Goal: Task Accomplishment & Management: Manage account settings

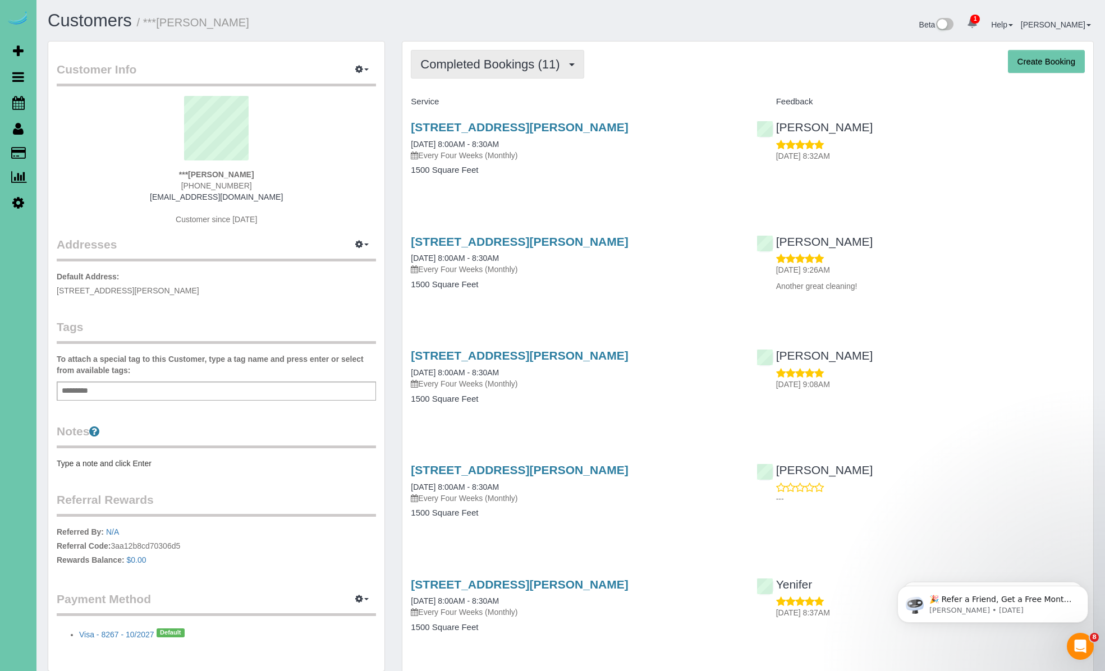
click at [500, 69] on span "Completed Bookings (11)" at bounding box center [492, 64] width 145 height 14
click at [526, 73] on button "Completed Bookings (11)" at bounding box center [497, 64] width 173 height 29
click at [521, 103] on link "Upcoming Bookings (0)" at bounding box center [471, 105] width 121 height 15
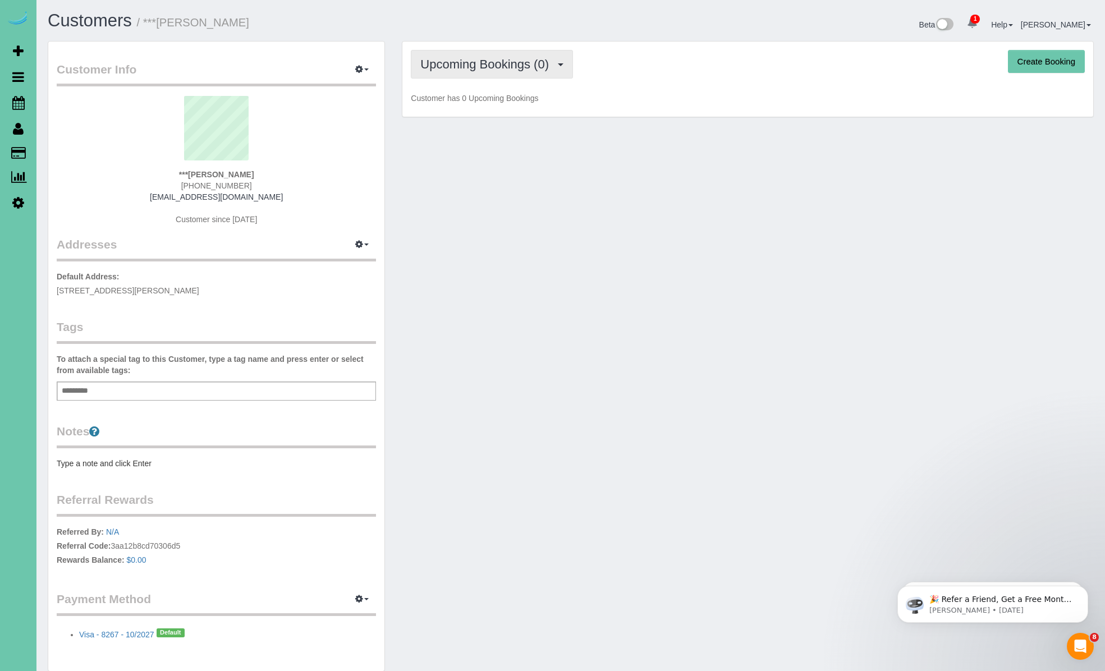
click at [561, 60] on button "Upcoming Bookings (0)" at bounding box center [492, 64] width 162 height 29
click at [506, 86] on link "Completed Bookings (11)" at bounding box center [471, 90] width 121 height 15
click at [644, 81] on div "Completed Bookings (11) Completed Bookings (11) Upcoming Bookings (0) Cancelled…" at bounding box center [747, 80] width 691 height 76
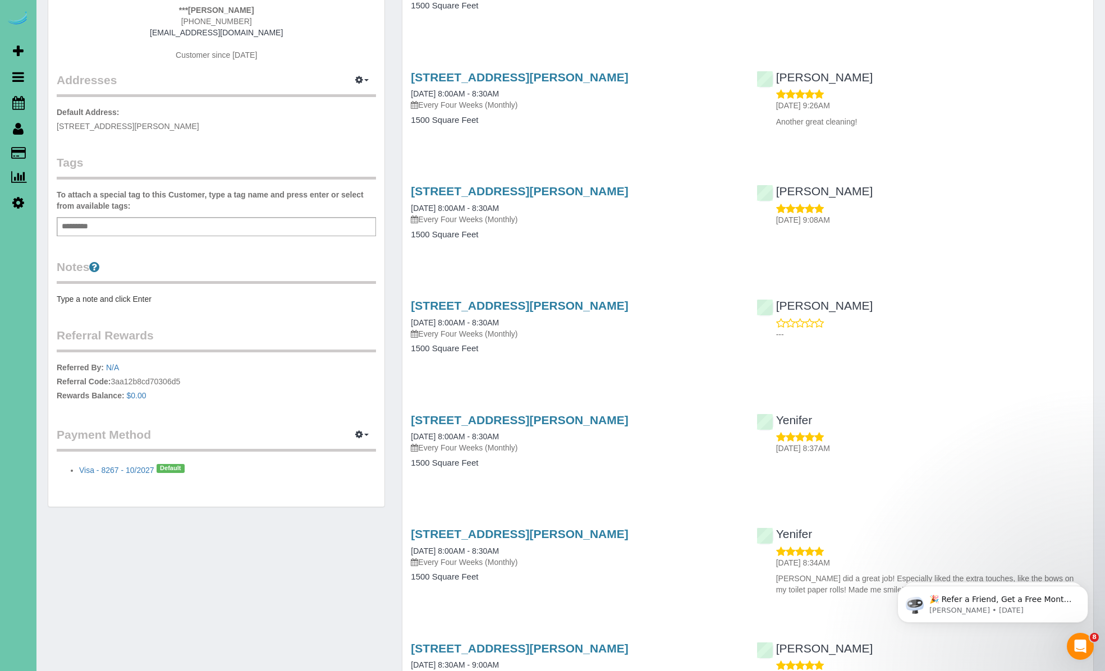
scroll to position [224, 0]
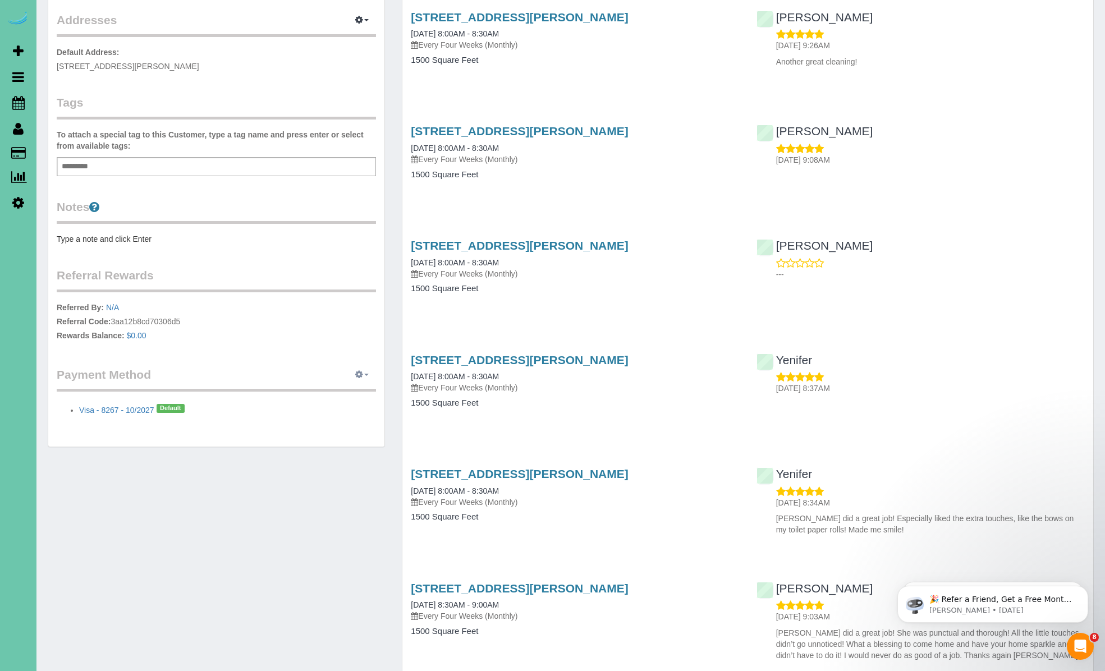
click at [362, 375] on icon "button" at bounding box center [359, 374] width 8 height 7
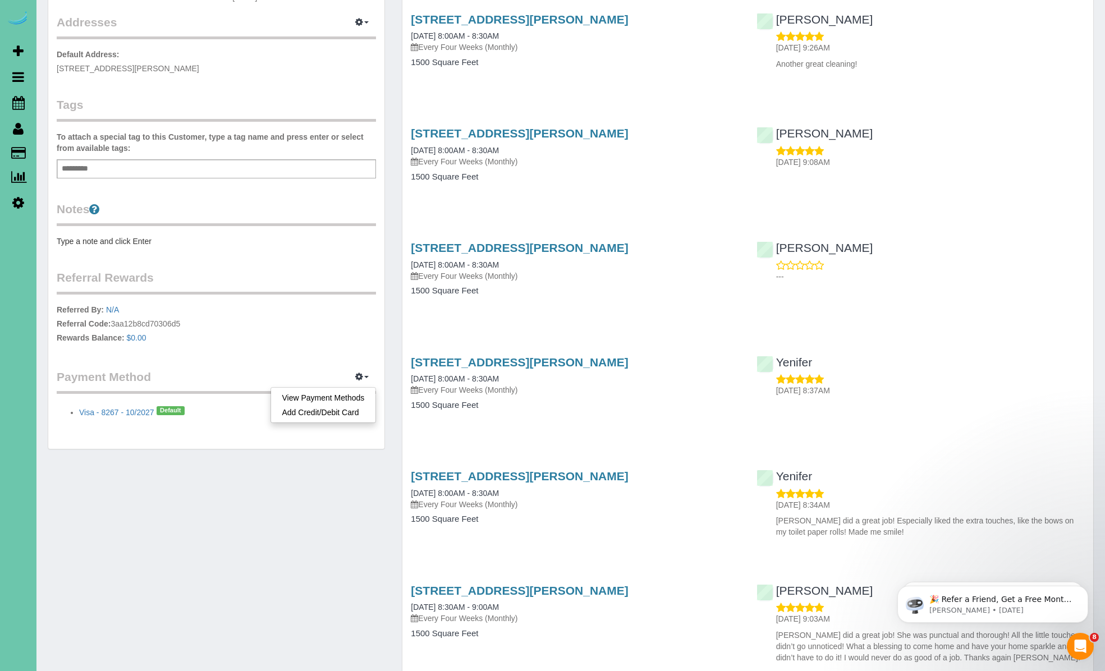
click at [281, 359] on div "Customer Info Edit Contact Info Send Message Email Preferences Special Sales Ta…" at bounding box center [216, 133] width 336 height 629
click at [359, 374] on icon "button" at bounding box center [359, 376] width 8 height 7
click at [334, 396] on link "View Payment Methods" at bounding box center [323, 397] width 105 height 15
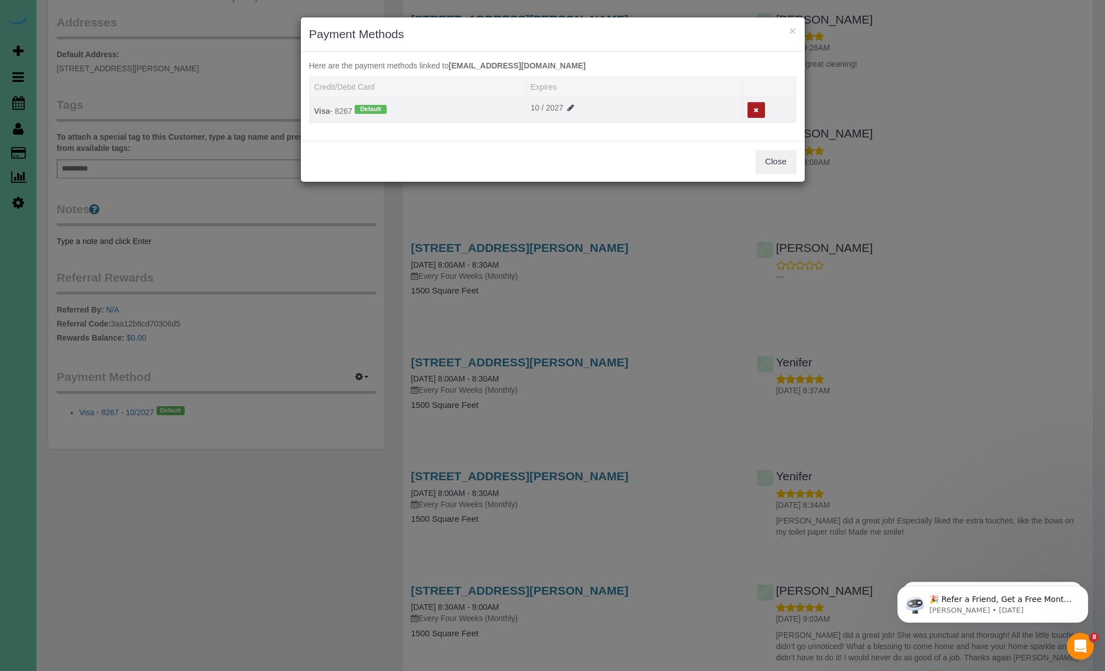
click at [757, 105] on button at bounding box center [755, 110] width 17 height 16
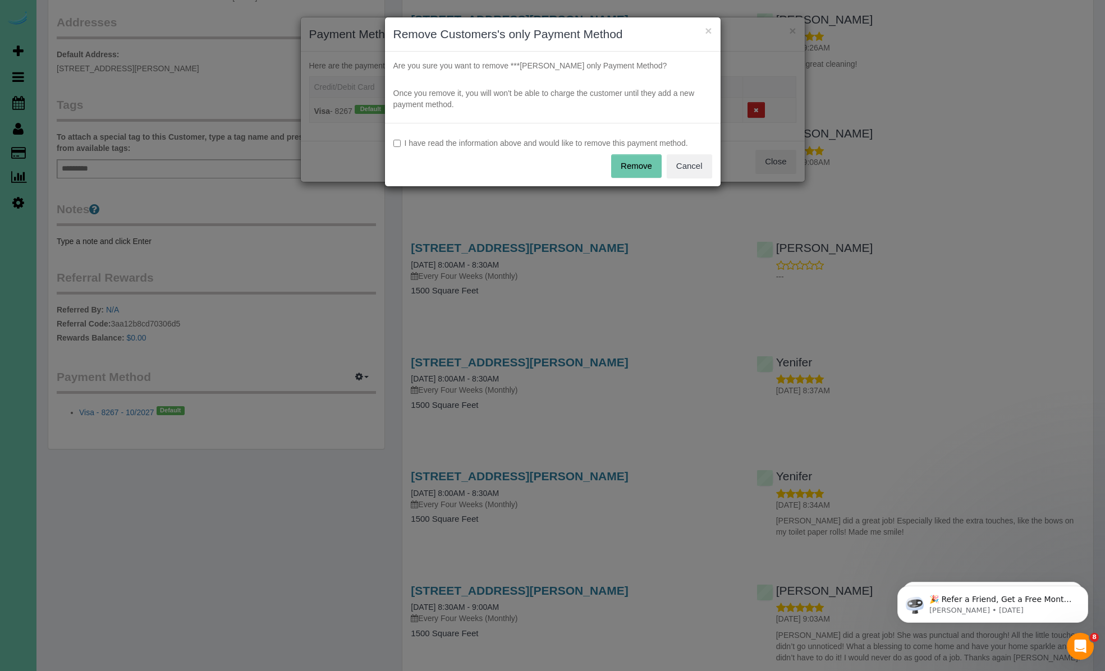
click at [632, 159] on button "Remove" at bounding box center [636, 166] width 50 height 24
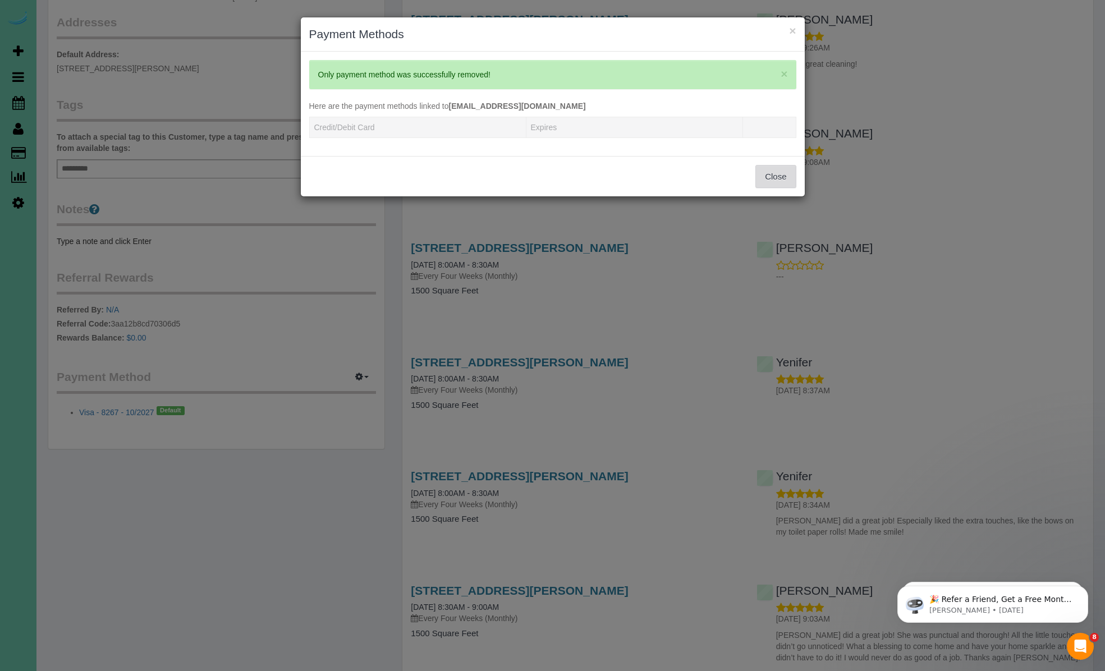
click at [778, 170] on button "Close" at bounding box center [775, 177] width 40 height 24
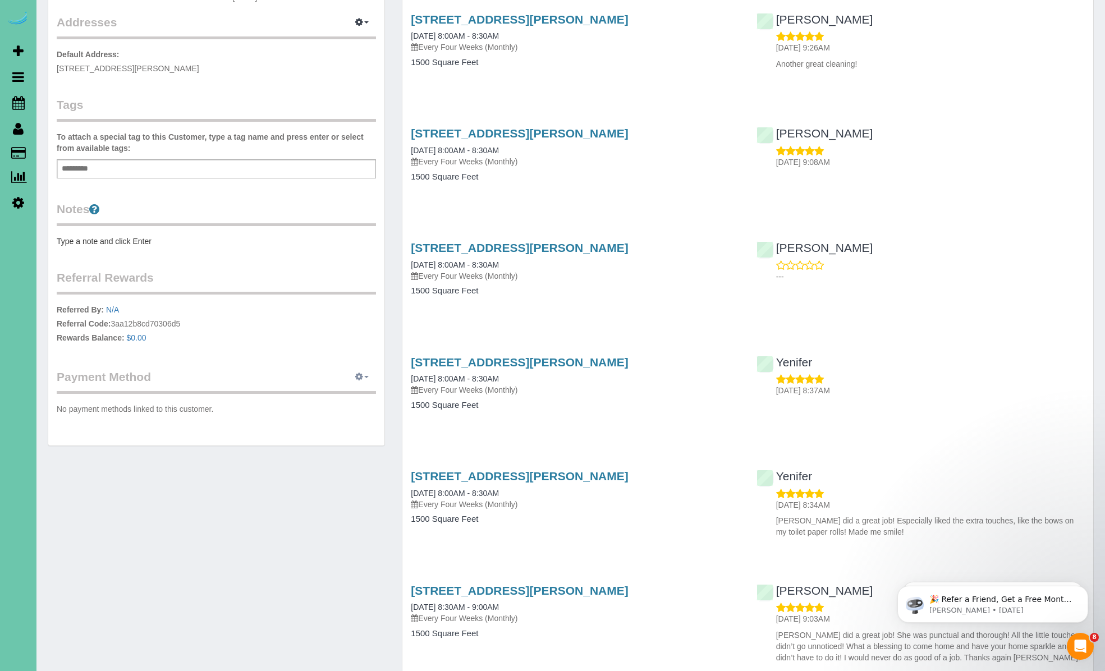
drag, startPoint x: 360, startPoint y: 373, endPoint x: 355, endPoint y: 385, distance: 13.9
click at [360, 373] on icon "button" at bounding box center [359, 376] width 8 height 7
click at [345, 411] on link "Add Credit/Debit Card" at bounding box center [323, 412] width 105 height 15
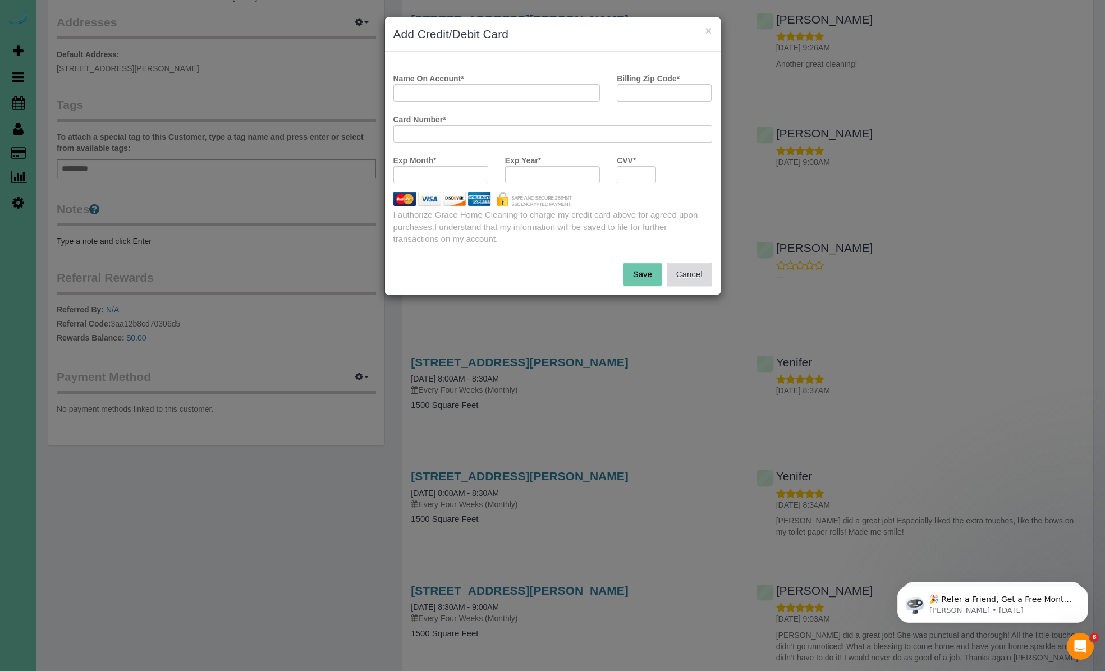
click at [685, 279] on button "Cancel" at bounding box center [689, 275] width 45 height 24
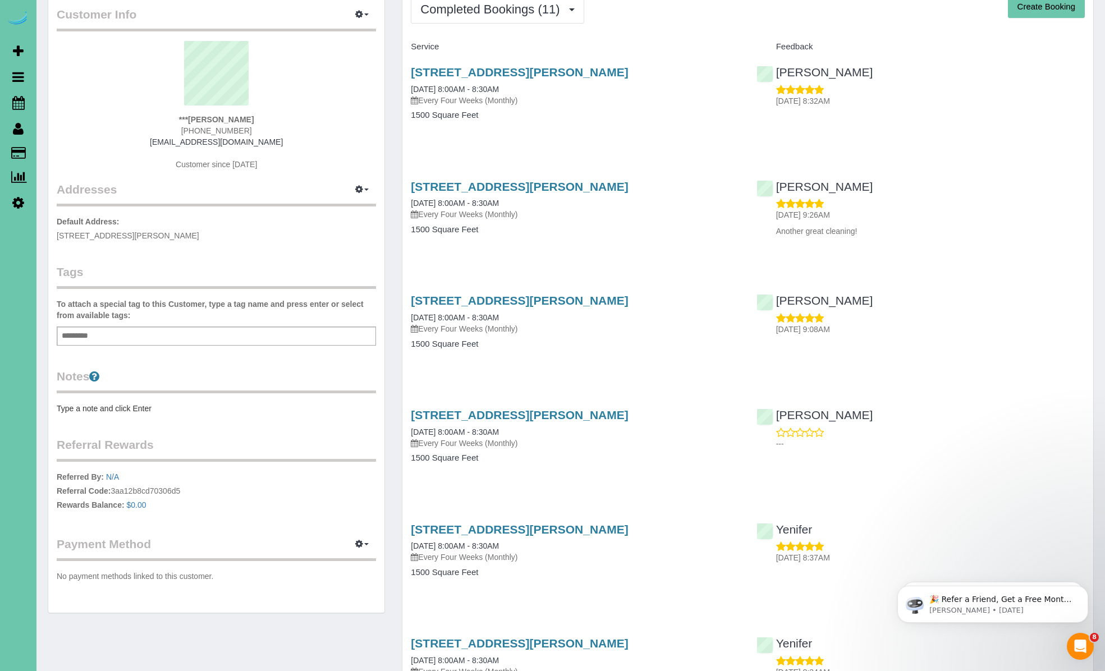
scroll to position [90, 0]
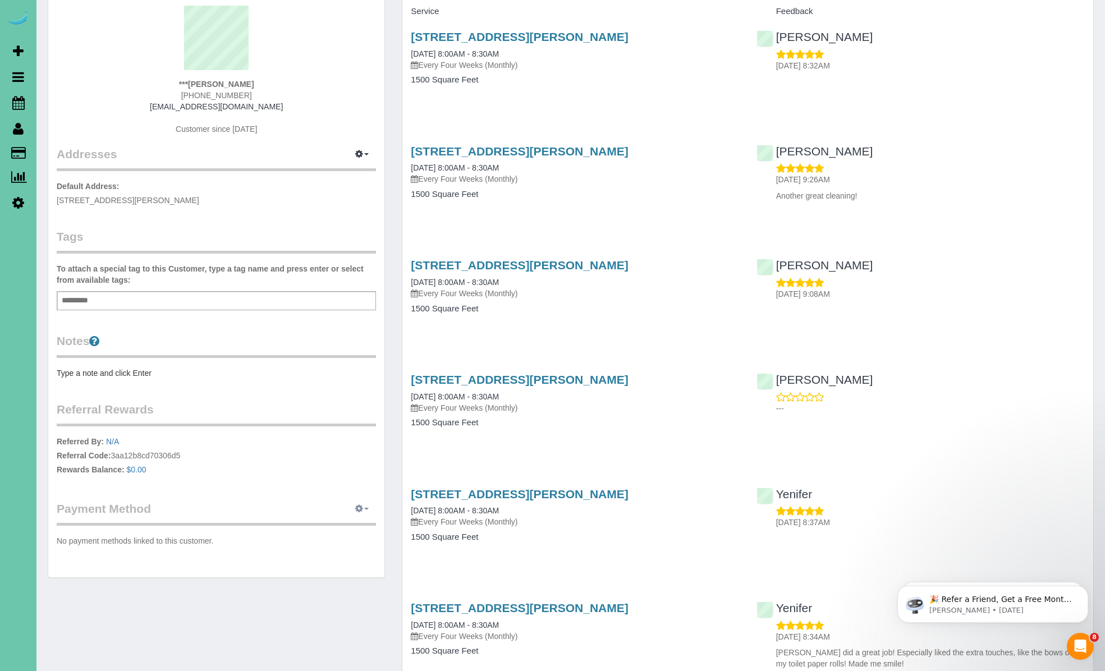
click at [354, 507] on button "button" at bounding box center [362, 508] width 28 height 17
click at [330, 543] on link "Add Credit/Debit Card" at bounding box center [323, 544] width 105 height 15
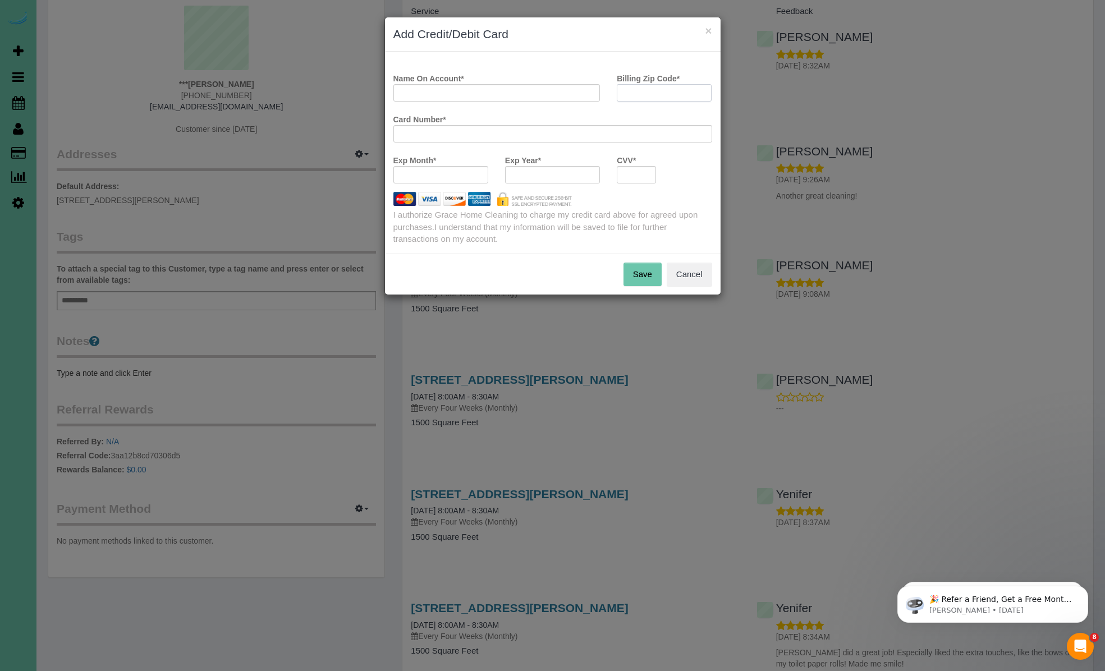
click at [645, 96] on input "Billing Zip Code *" at bounding box center [664, 92] width 95 height 17
type input "68118"
click at [497, 94] on input "Name On Account *" at bounding box center [496, 92] width 207 height 17
type input "[PERSON_NAME]"
click at [638, 275] on button "Save" at bounding box center [642, 275] width 38 height 24
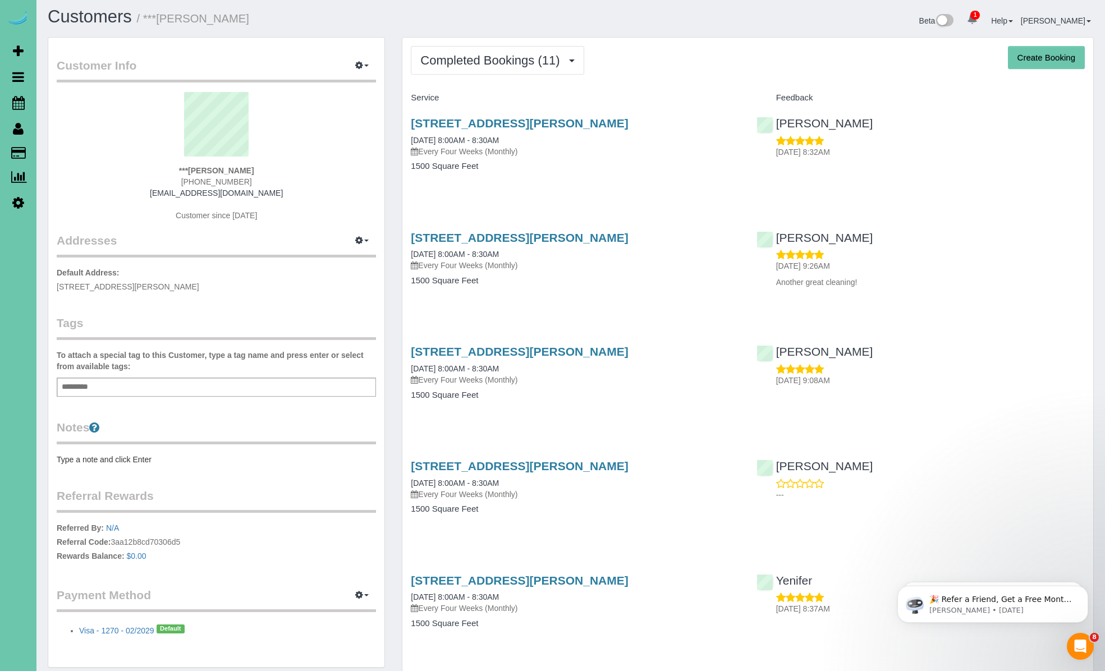
scroll to position [0, 0]
